Goal: Check status: Check status

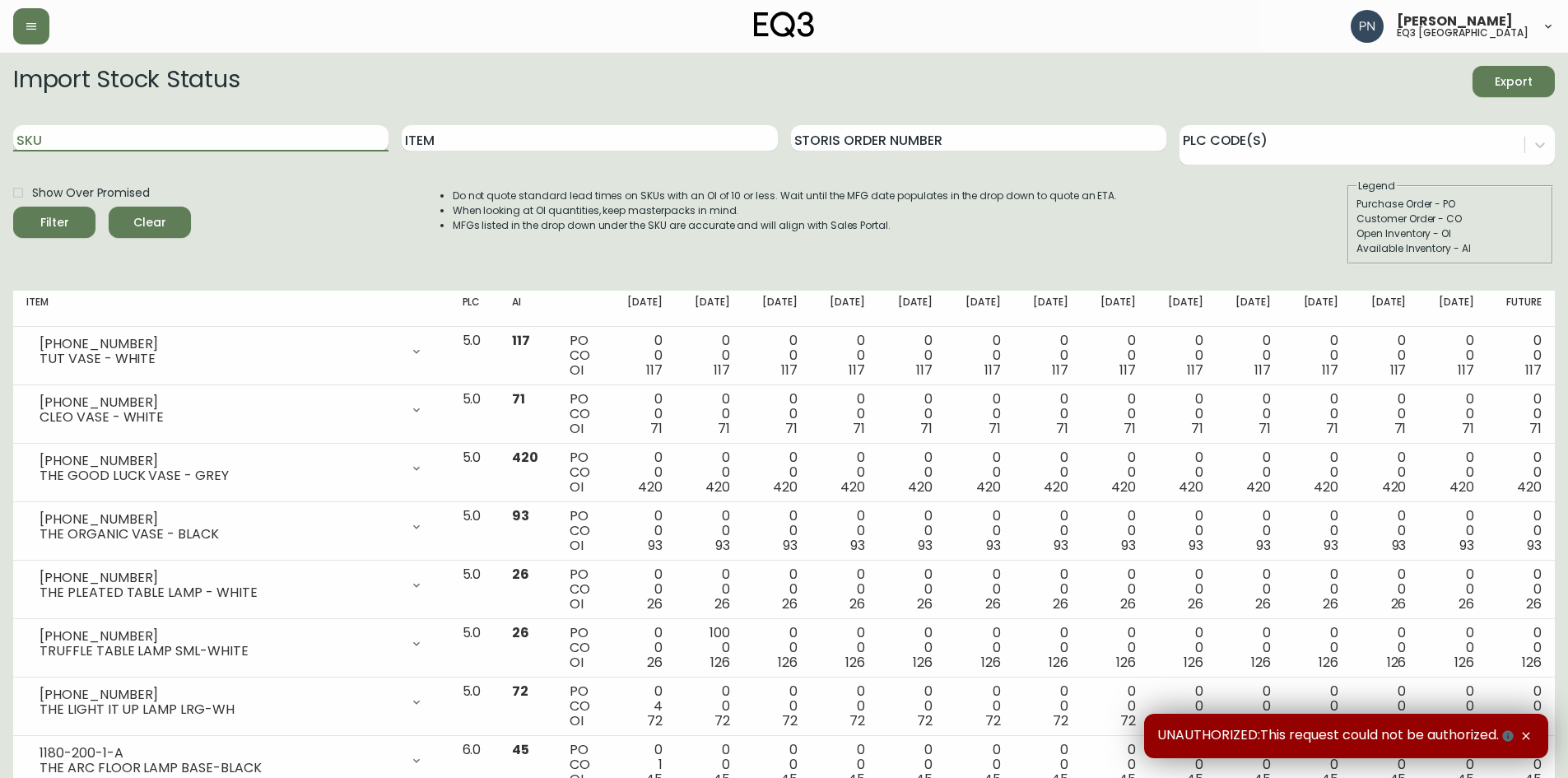
click at [69, 140] on input "SKU" at bounding box center [201, 138] width 376 height 26
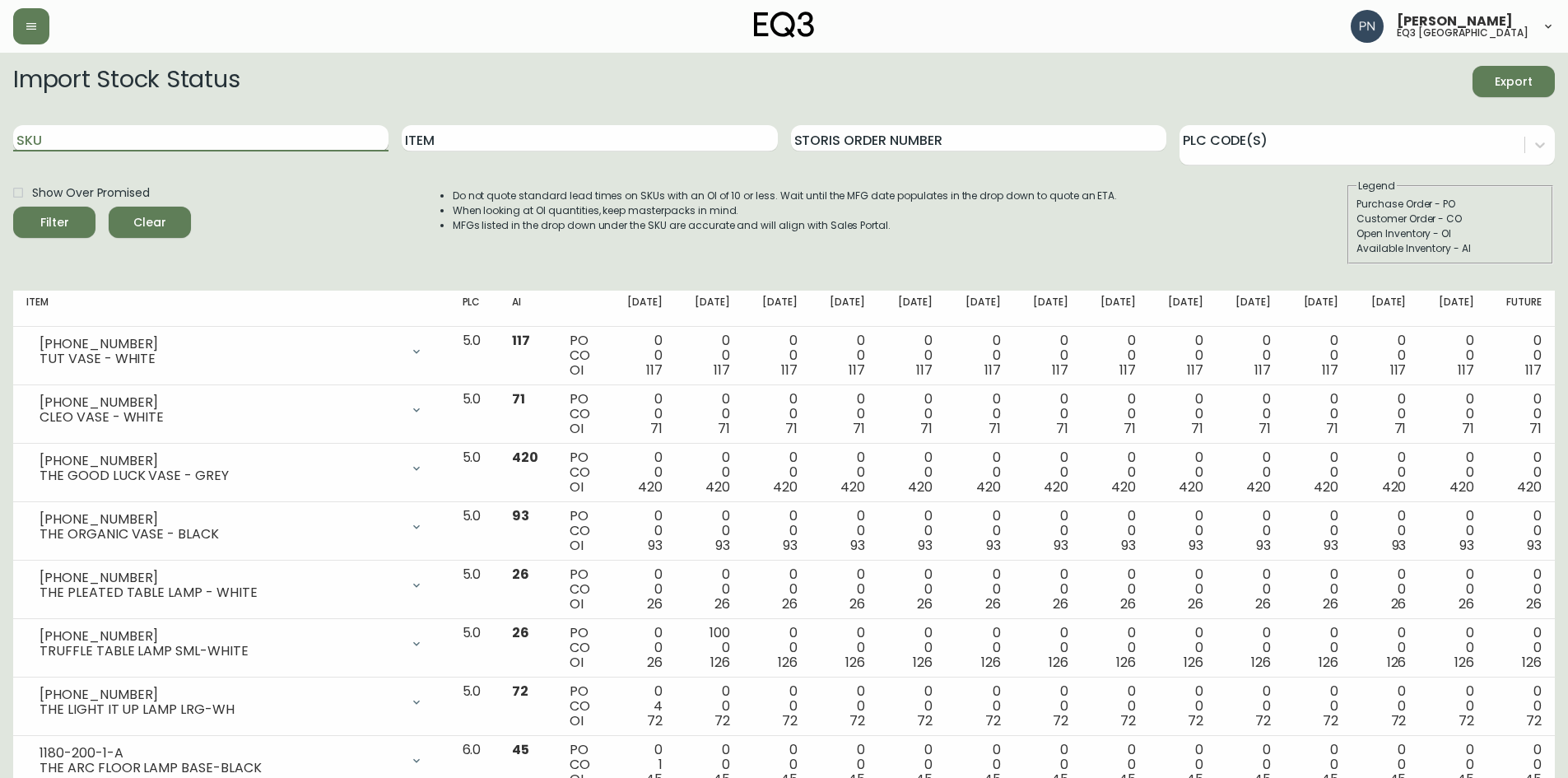
paste input "[PHONE_NUMBER]"
type input "[PHONE_NUMBER]"
click at [13, 207] on button "Filter" at bounding box center [54, 223] width 82 height 31
